Goal: Navigation & Orientation: Find specific page/section

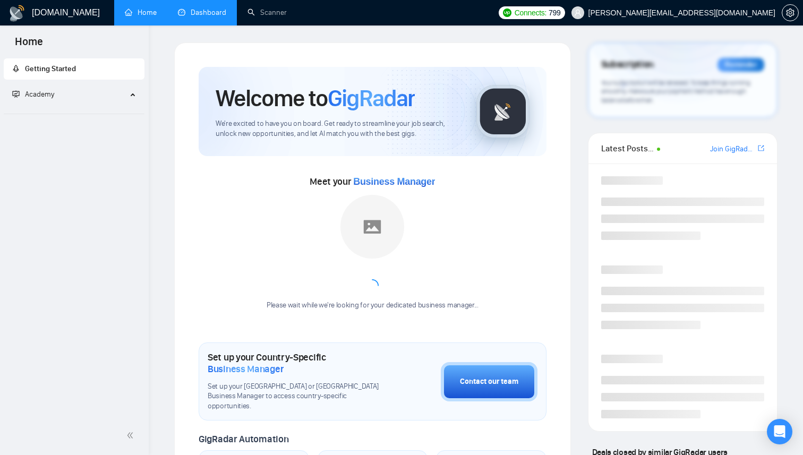
click at [217, 17] on link "Dashboard" at bounding box center [202, 12] width 48 height 9
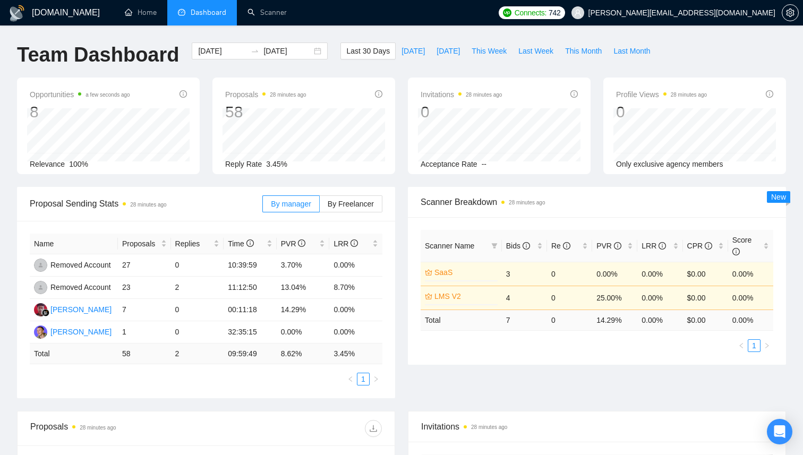
scroll to position [324, 0]
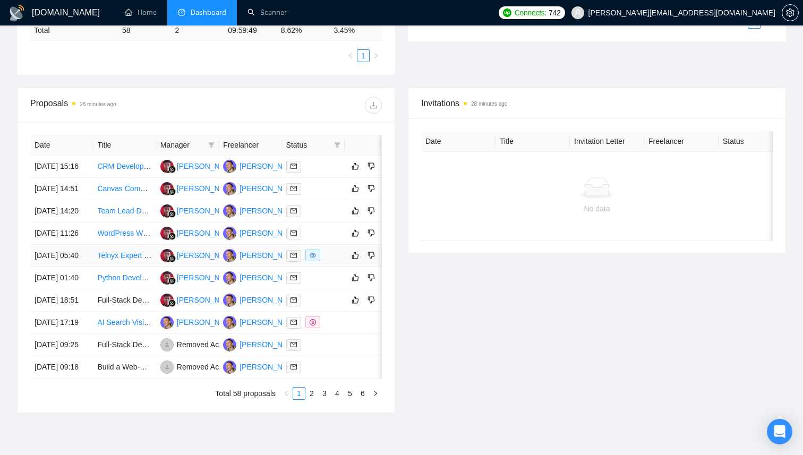
click at [136, 267] on td "Telnyx Expert Needed to Configure Outbound Voice + Connect to Vapi (Fixed Rate)" at bounding box center [124, 256] width 63 height 22
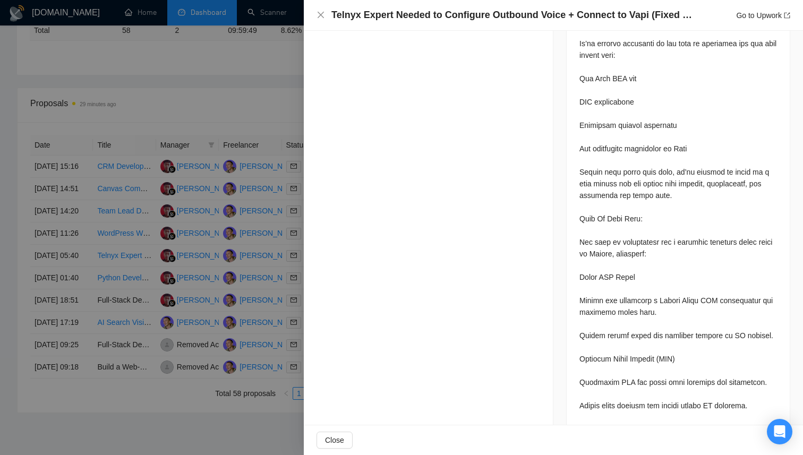
scroll to position [682, 0]
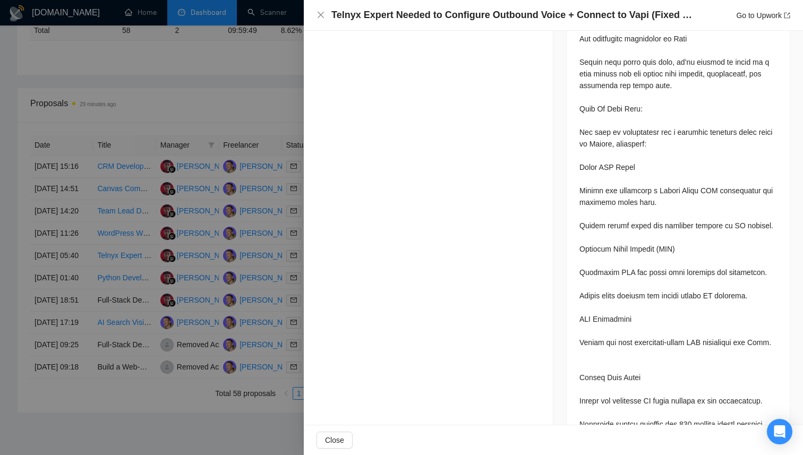
click at [245, 298] on div at bounding box center [401, 227] width 803 height 455
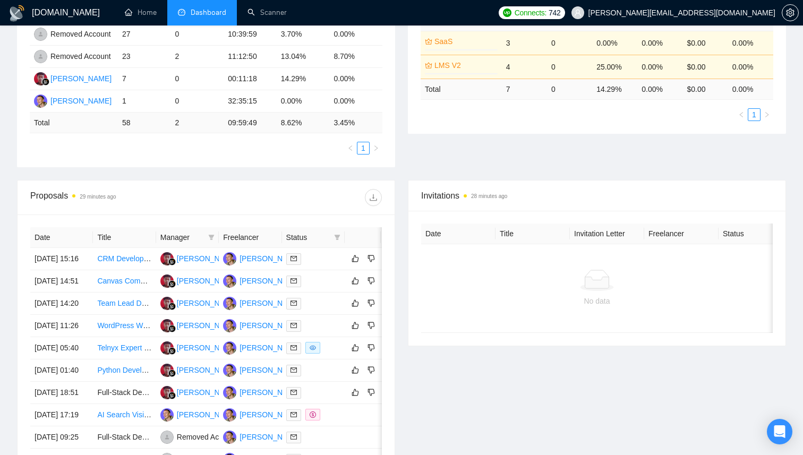
scroll to position [0, 0]
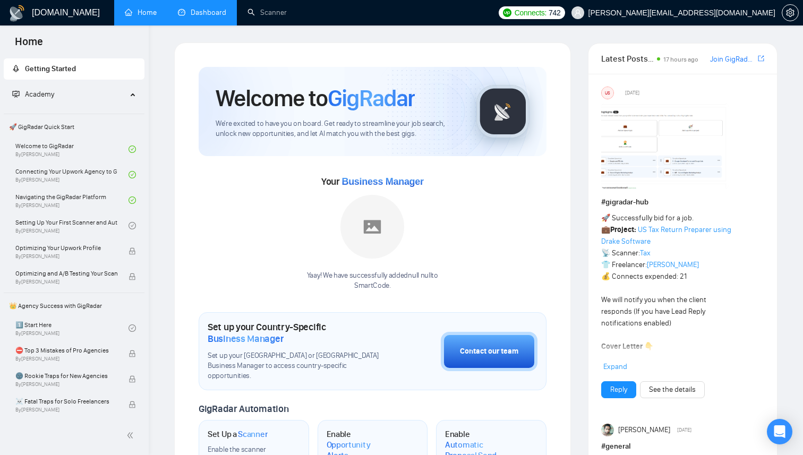
click at [221, 13] on link "Dashboard" at bounding box center [202, 12] width 48 height 9
